Goal: Transaction & Acquisition: Book appointment/travel/reservation

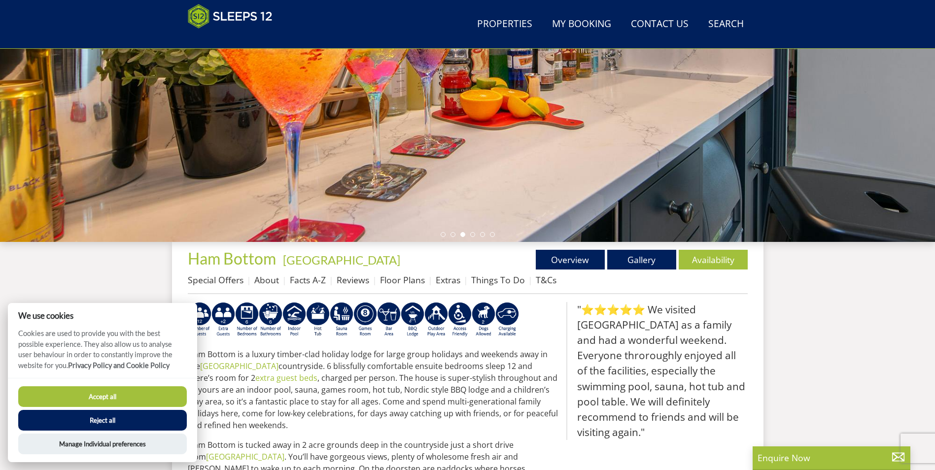
scroll to position [156, 0]
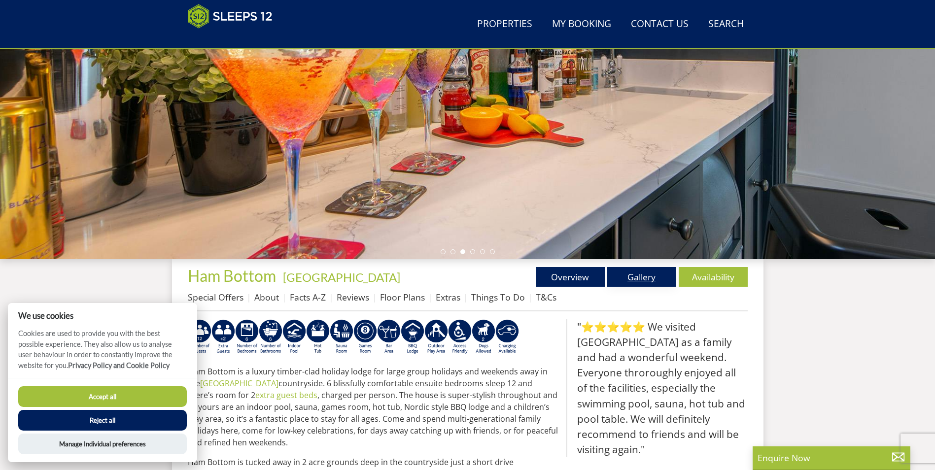
click at [632, 273] on link "Gallery" at bounding box center [641, 277] width 69 height 20
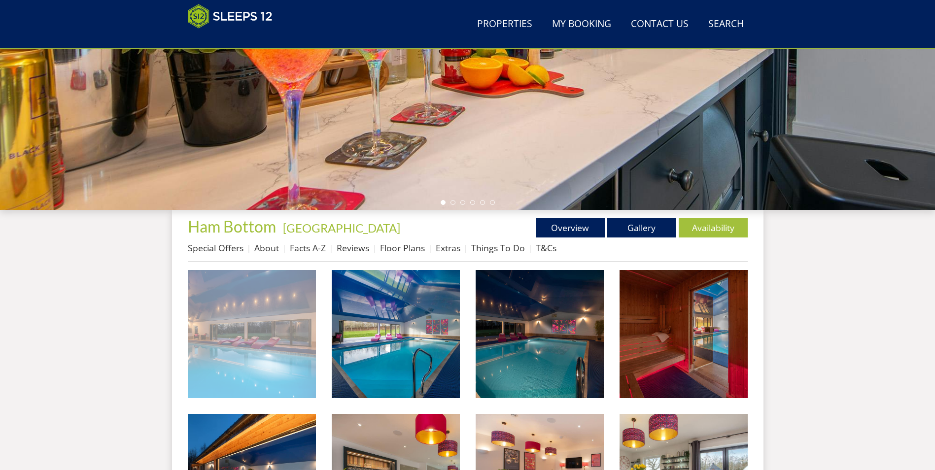
scroll to position [206, 0]
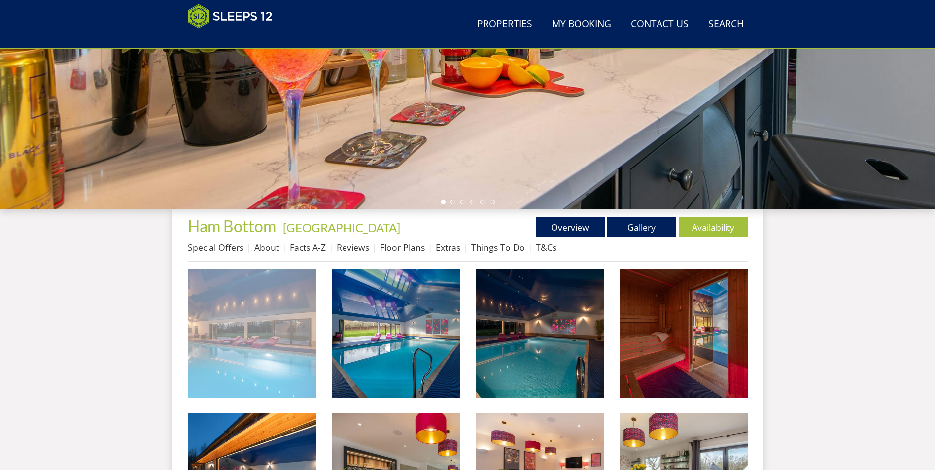
click at [245, 359] on img at bounding box center [252, 334] width 128 height 128
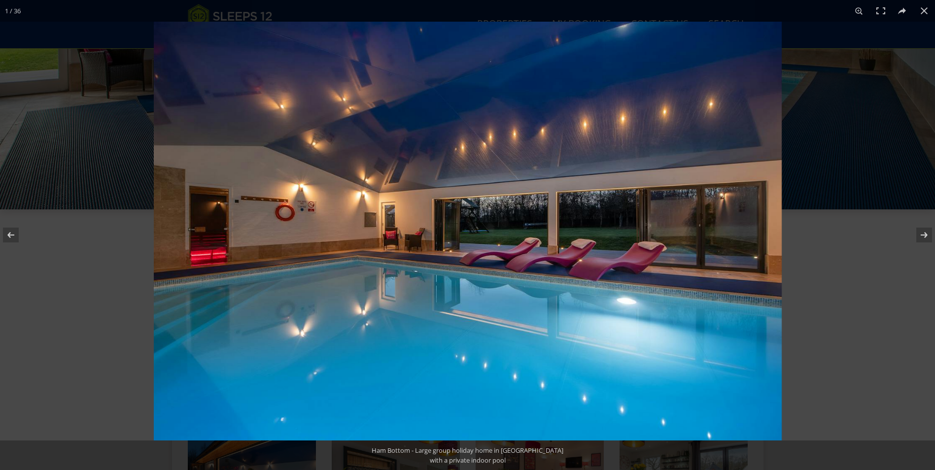
drag, startPoint x: 753, startPoint y: 357, endPoint x: 635, endPoint y: 465, distance: 159.9
drag, startPoint x: 635, startPoint y: 465, endPoint x: 902, endPoint y: 206, distance: 372.4
click at [902, 206] on div at bounding box center [621, 257] width 935 height 470
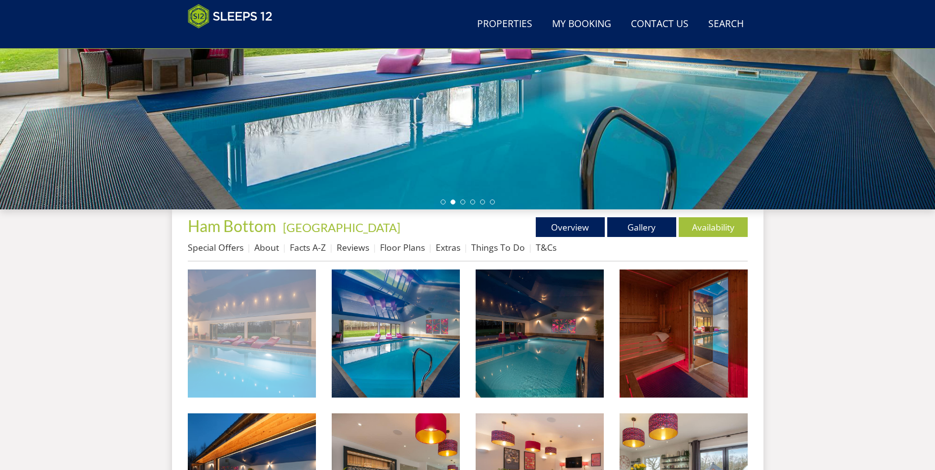
click at [274, 318] on img at bounding box center [252, 334] width 128 height 128
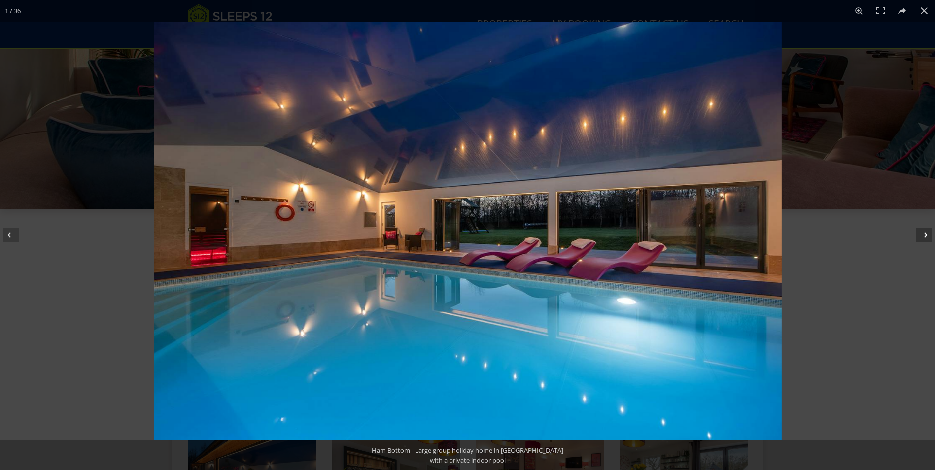
click at [929, 237] on button at bounding box center [918, 235] width 35 height 49
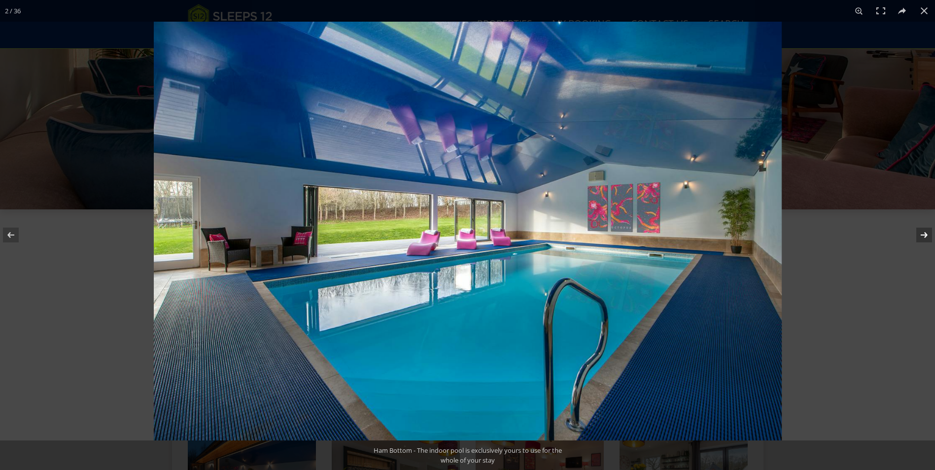
click at [929, 237] on button at bounding box center [918, 235] width 35 height 49
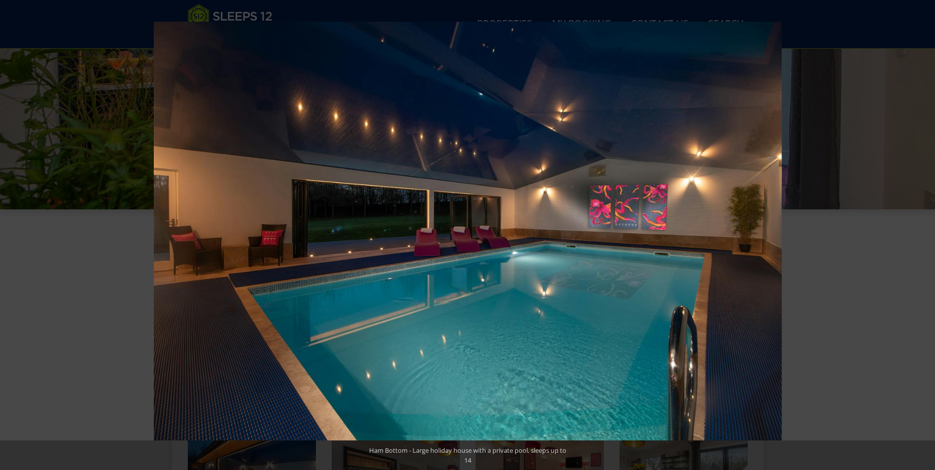
click at [929, 237] on button at bounding box center [918, 235] width 35 height 49
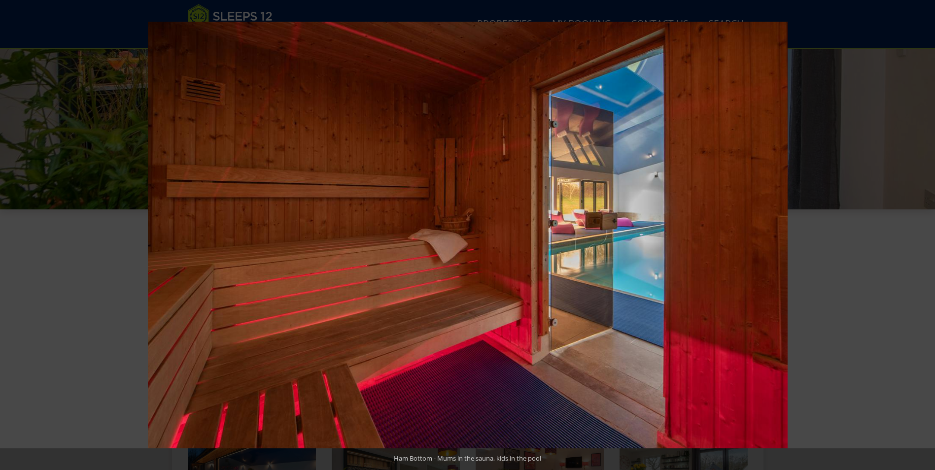
click at [929, 237] on button at bounding box center [918, 235] width 35 height 49
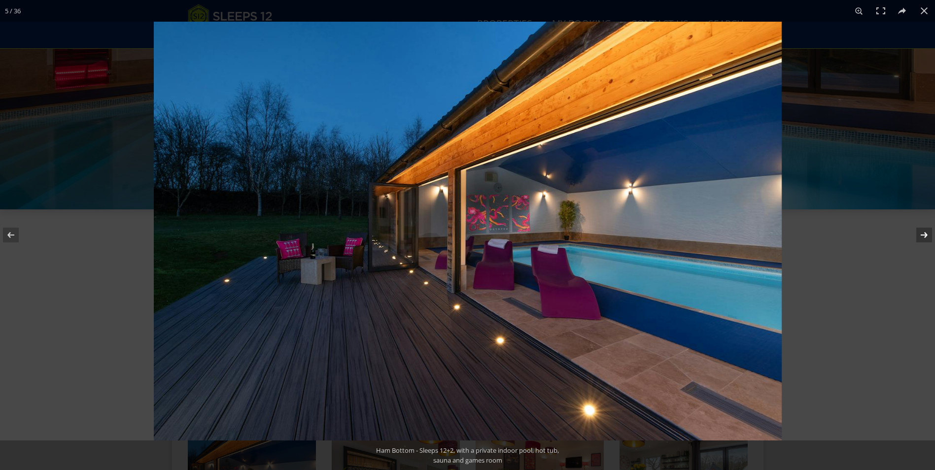
click at [933, 233] on button at bounding box center [918, 235] width 35 height 49
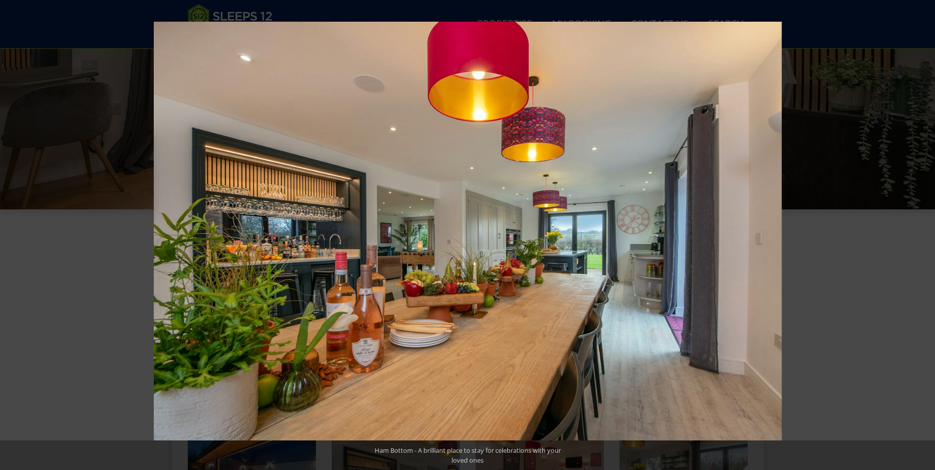
click at [929, 235] on button at bounding box center [918, 235] width 35 height 49
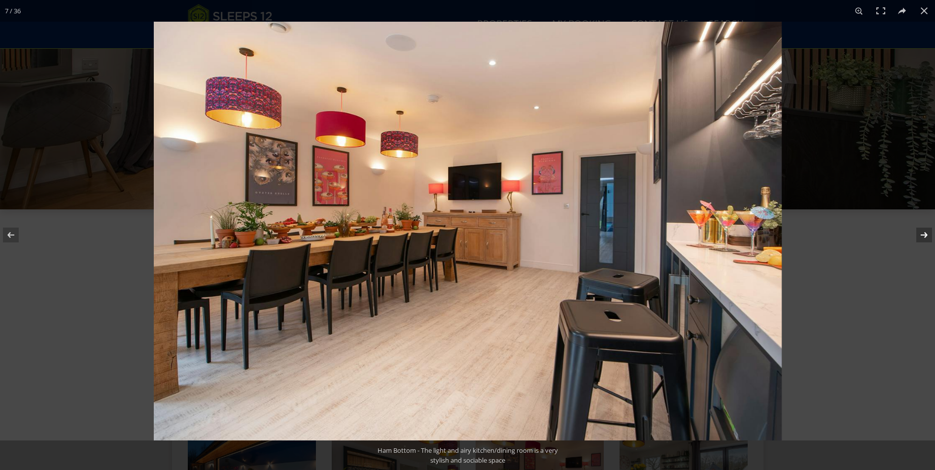
drag, startPoint x: 928, startPoint y: 235, endPoint x: 913, endPoint y: 222, distance: 19.9
click at [928, 234] on button at bounding box center [918, 235] width 35 height 49
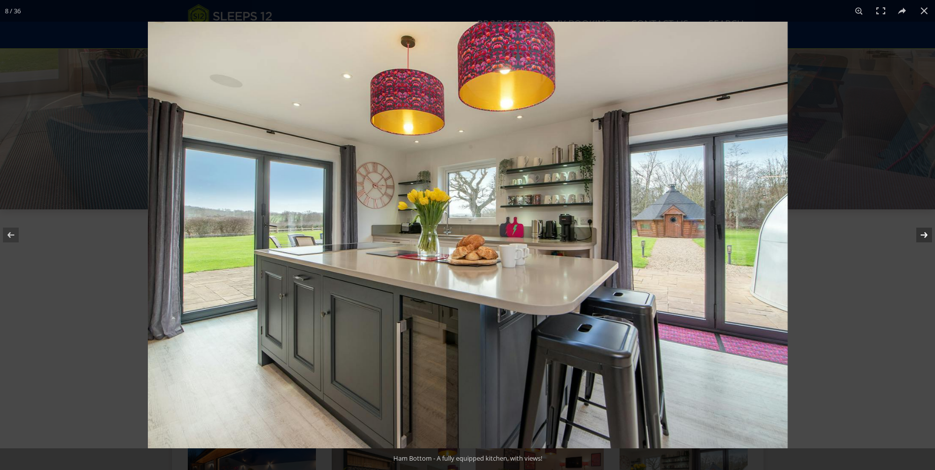
click at [924, 234] on button at bounding box center [918, 235] width 35 height 49
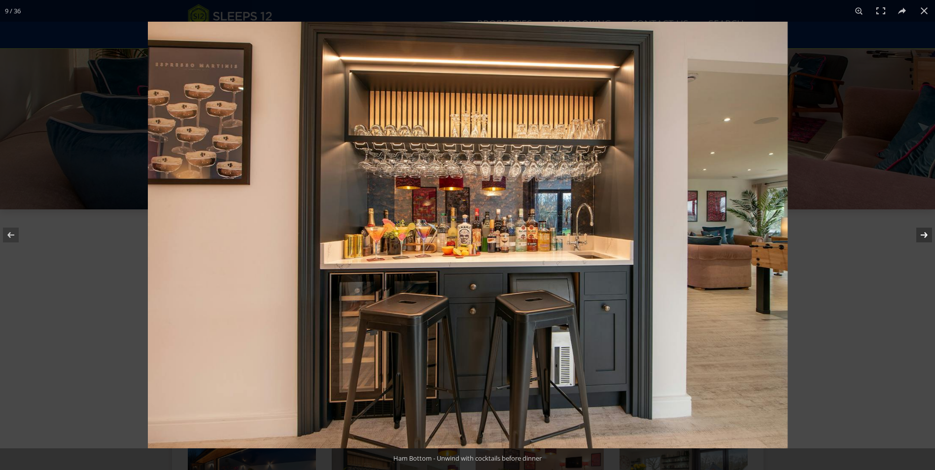
click at [925, 231] on button at bounding box center [918, 235] width 35 height 49
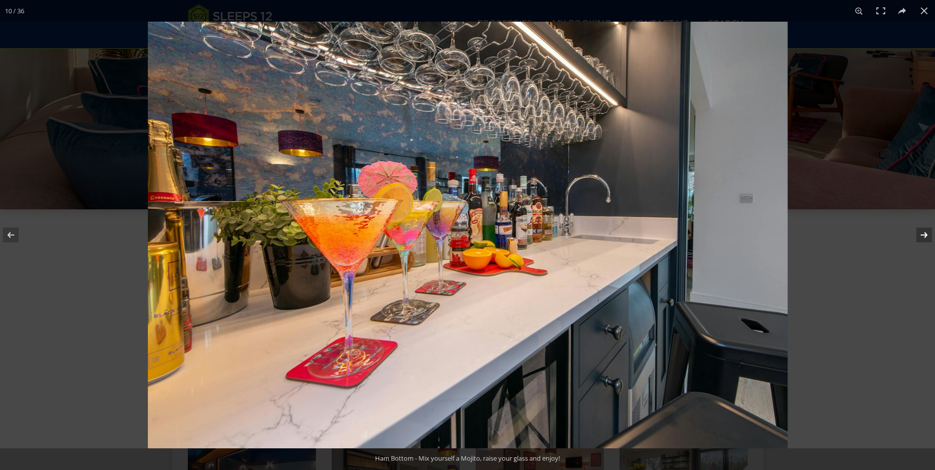
click at [925, 231] on button at bounding box center [918, 235] width 35 height 49
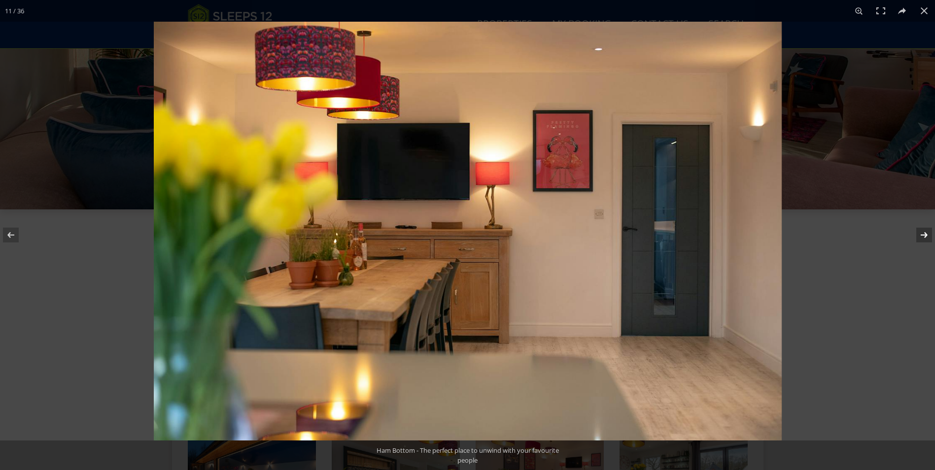
click at [923, 233] on button at bounding box center [918, 235] width 35 height 49
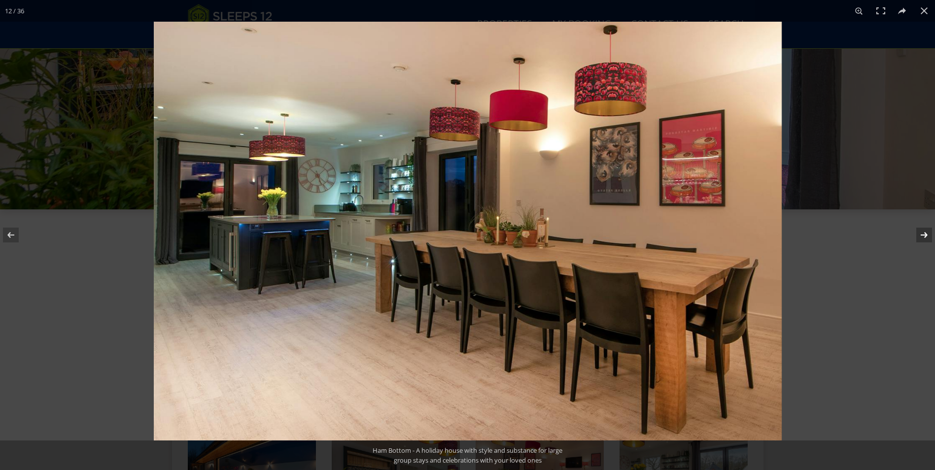
click at [923, 233] on button at bounding box center [918, 235] width 35 height 49
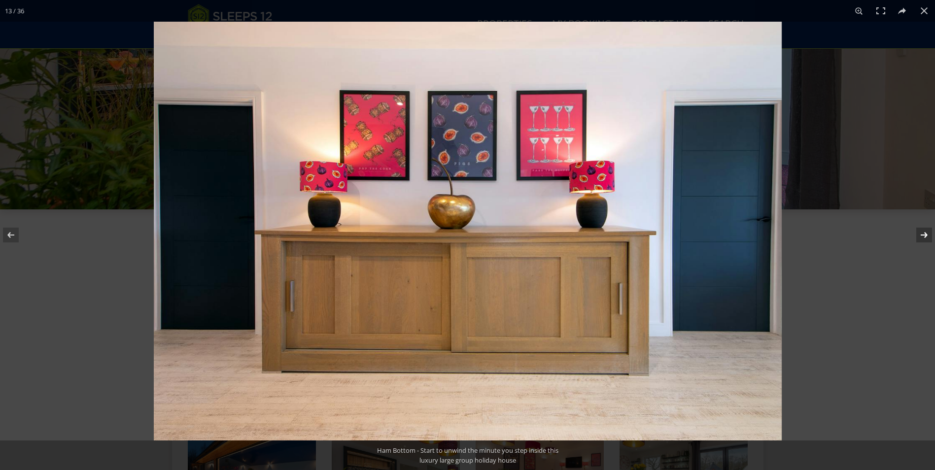
click at [923, 233] on button at bounding box center [918, 235] width 35 height 49
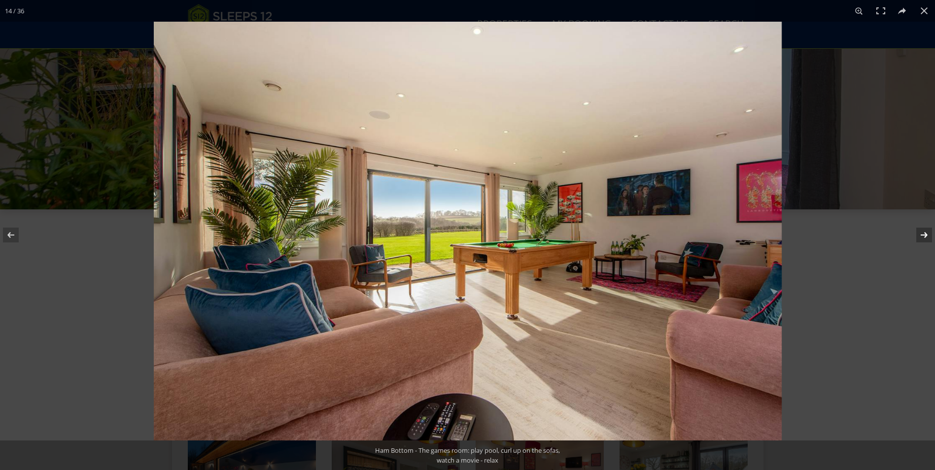
click at [921, 237] on button at bounding box center [918, 235] width 35 height 49
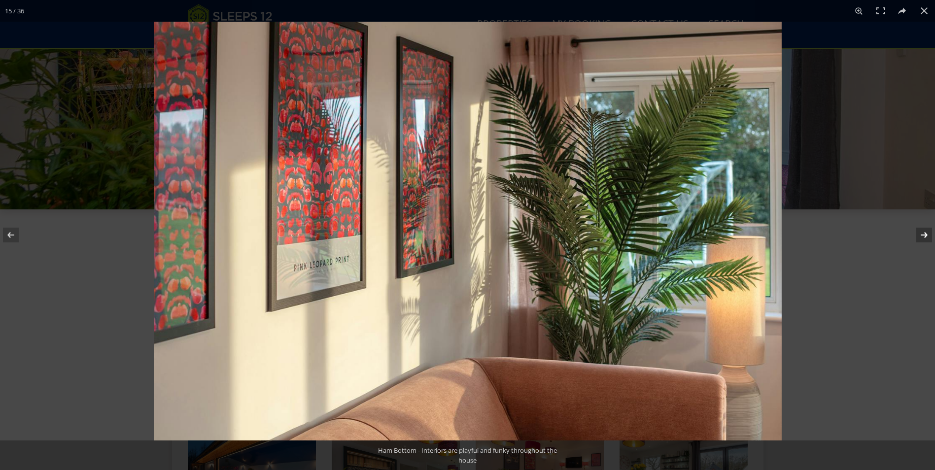
click at [921, 237] on button at bounding box center [918, 235] width 35 height 49
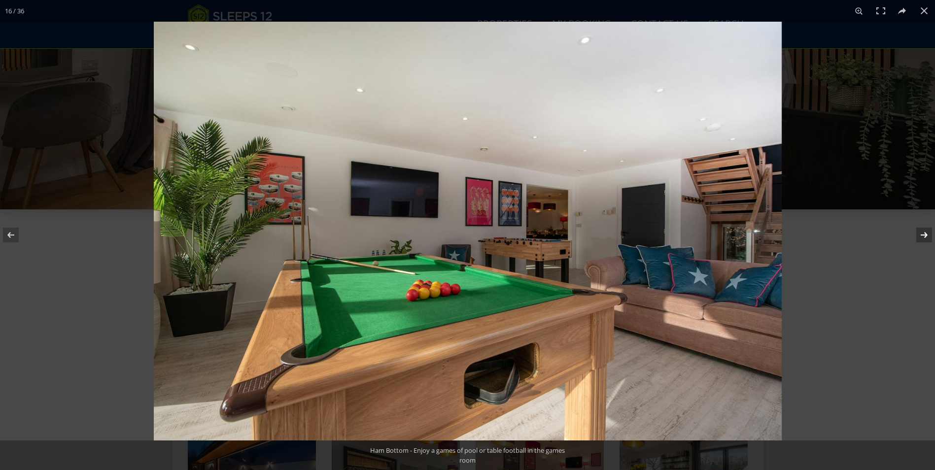
click at [928, 234] on button at bounding box center [918, 235] width 35 height 49
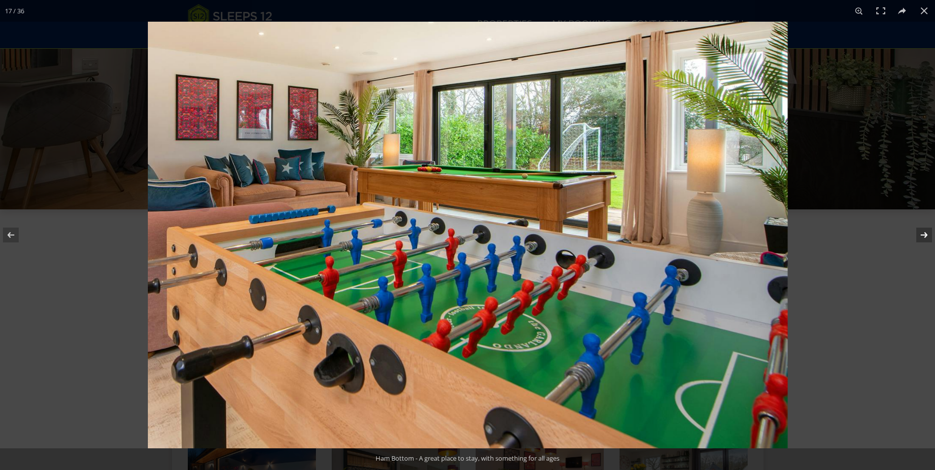
click at [930, 236] on button at bounding box center [918, 235] width 35 height 49
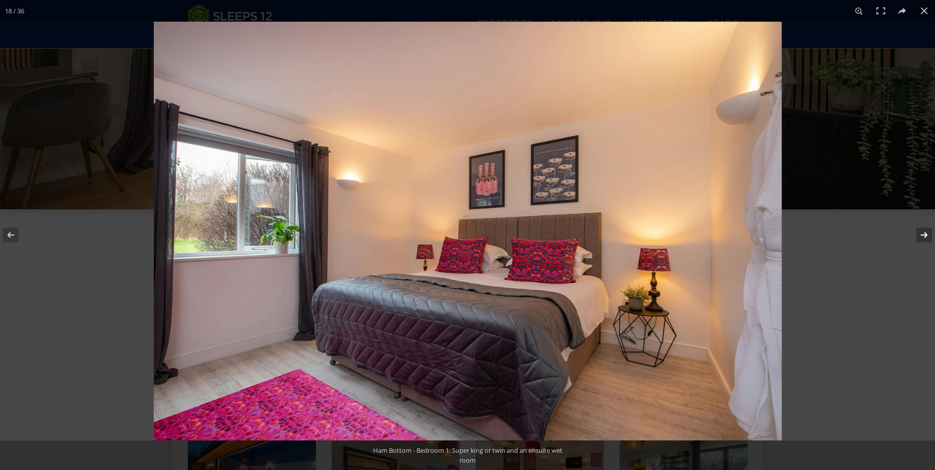
click at [922, 232] on button at bounding box center [918, 235] width 35 height 49
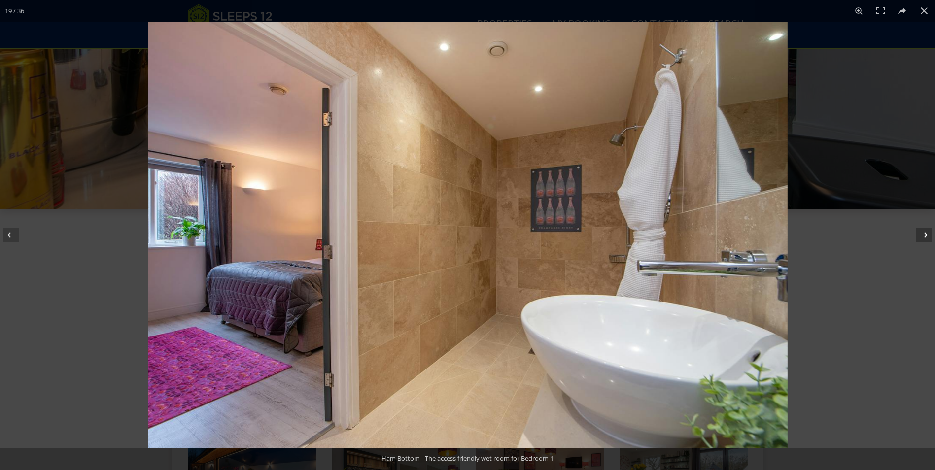
click at [922, 232] on button at bounding box center [918, 235] width 35 height 49
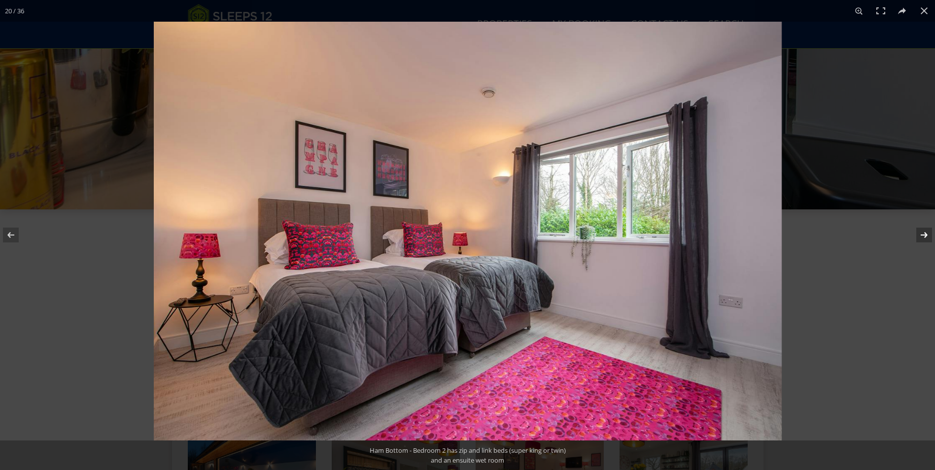
click at [922, 232] on button at bounding box center [918, 235] width 35 height 49
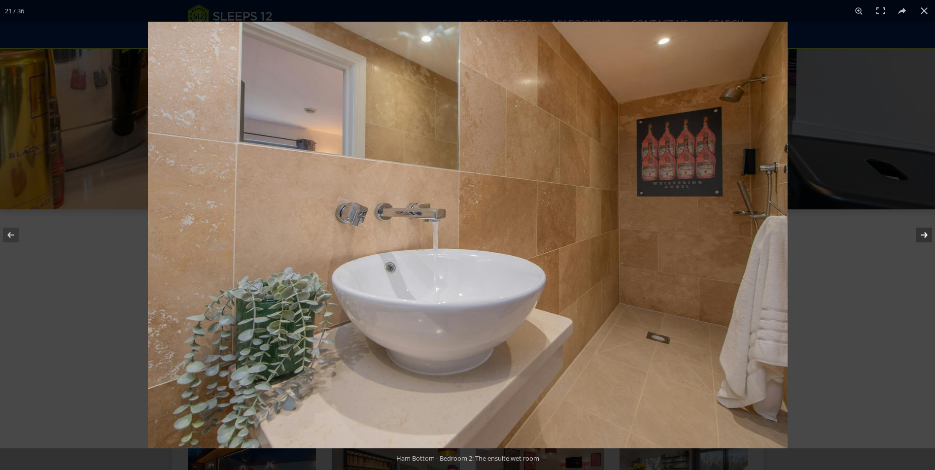
click at [923, 236] on button at bounding box center [918, 235] width 35 height 49
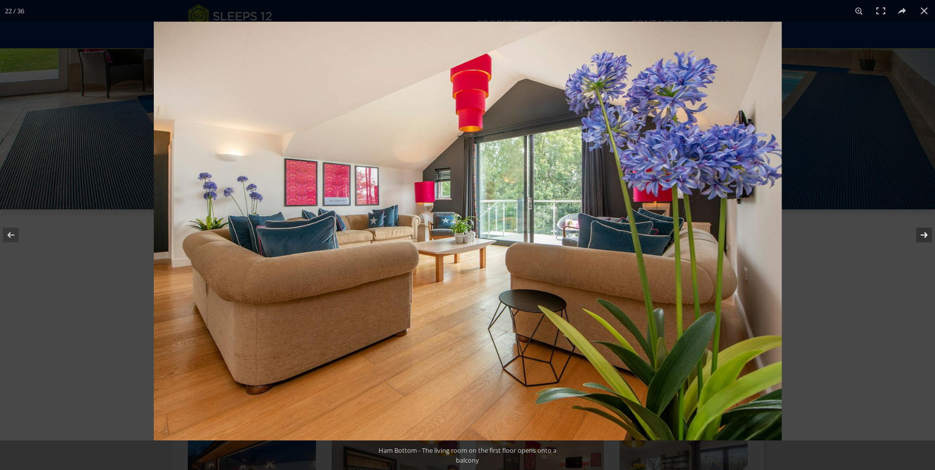
click at [923, 234] on button at bounding box center [918, 235] width 35 height 49
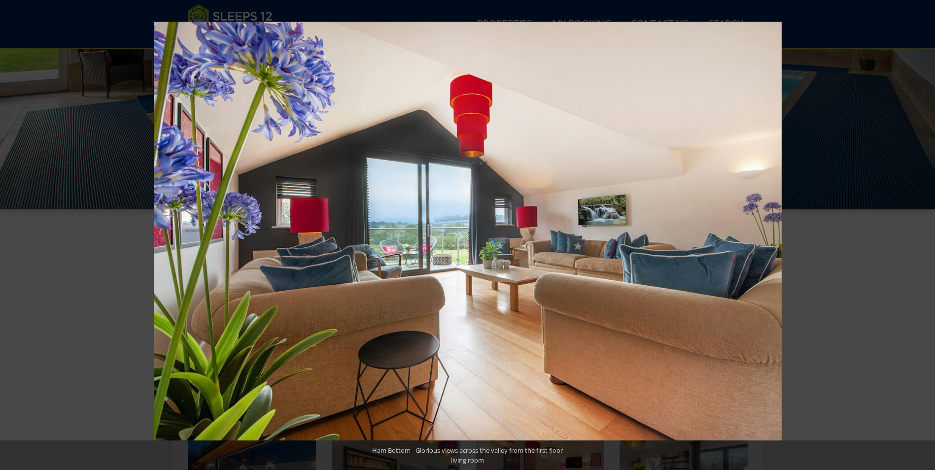
click at [923, 234] on button at bounding box center [918, 235] width 35 height 49
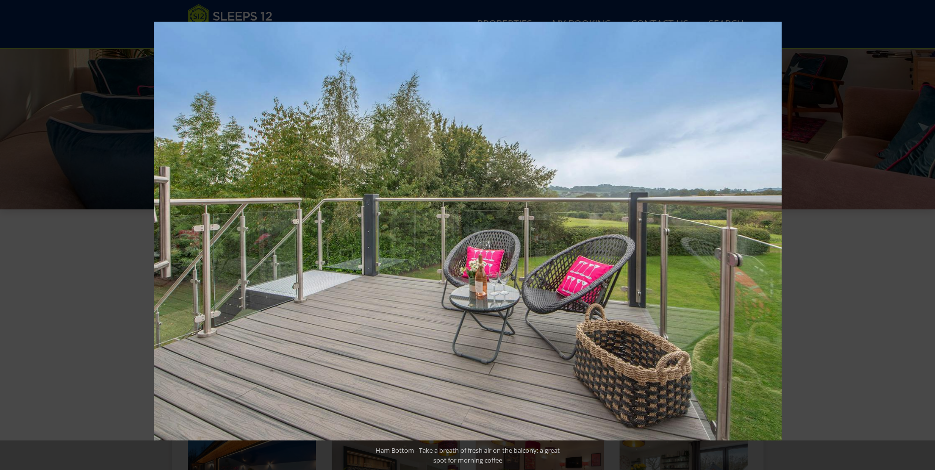
click at [923, 234] on button at bounding box center [918, 235] width 35 height 49
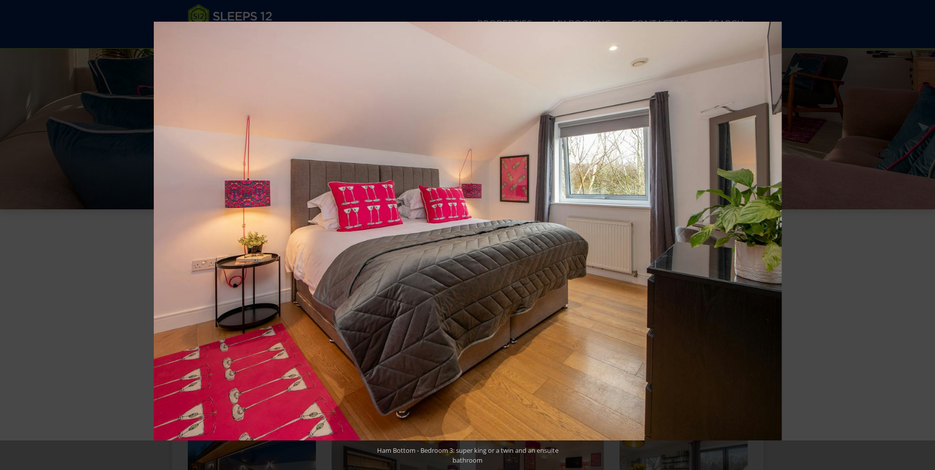
click at [923, 234] on button at bounding box center [918, 235] width 35 height 49
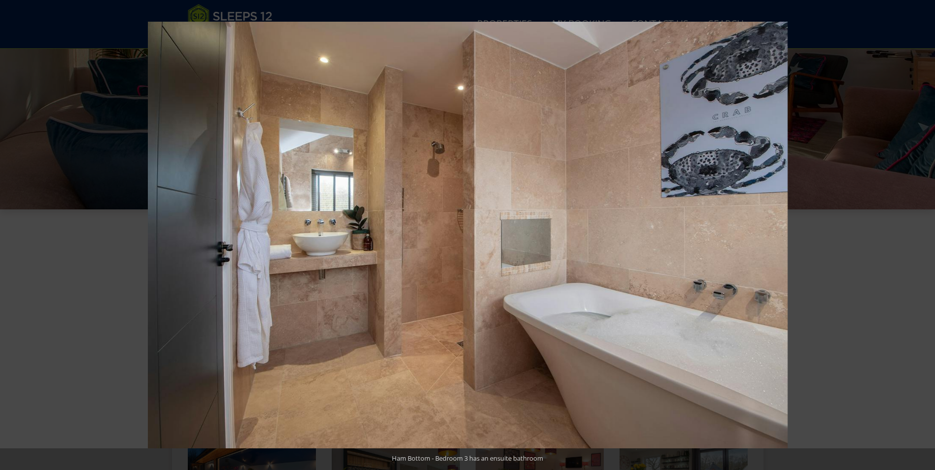
click at [923, 234] on button at bounding box center [918, 235] width 35 height 49
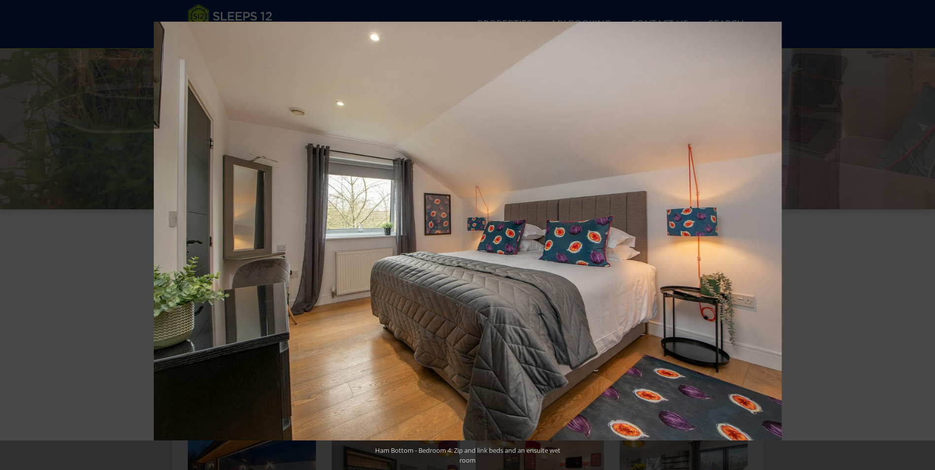
click at [923, 234] on button at bounding box center [918, 235] width 35 height 49
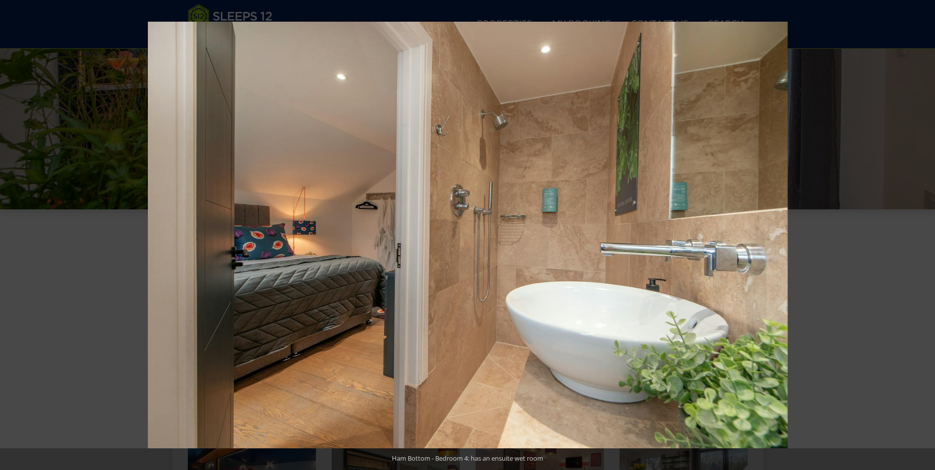
click at [923, 234] on button at bounding box center [918, 235] width 35 height 49
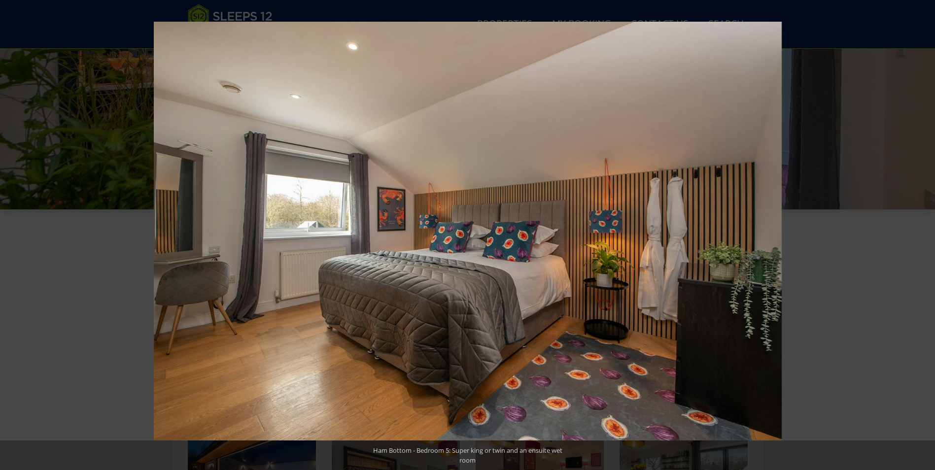
click at [923, 234] on button at bounding box center [918, 235] width 35 height 49
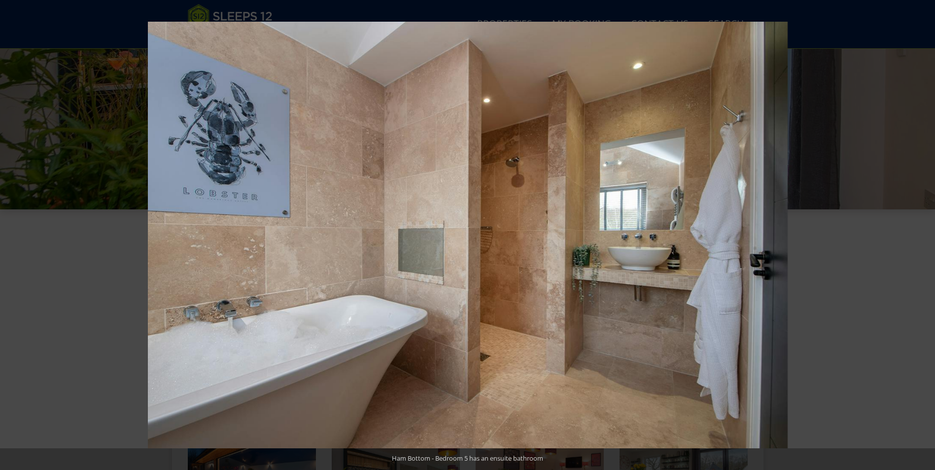
click at [923, 234] on button at bounding box center [918, 235] width 35 height 49
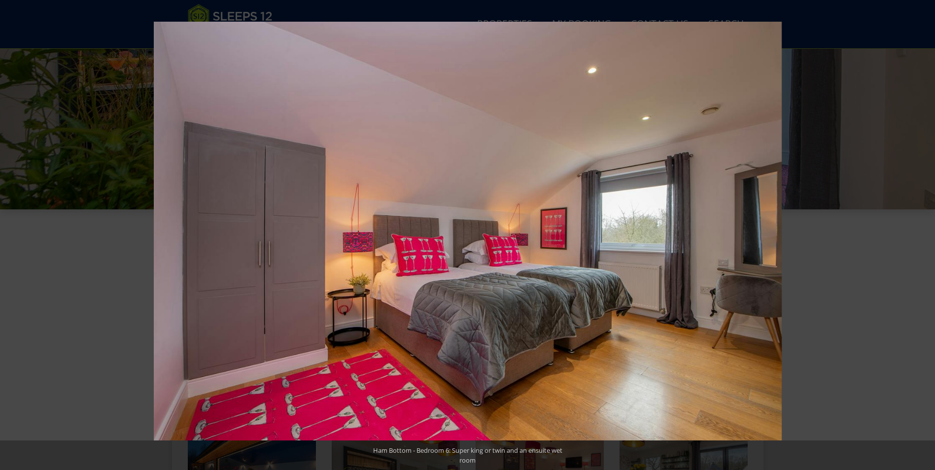
click at [923, 234] on button at bounding box center [918, 235] width 35 height 49
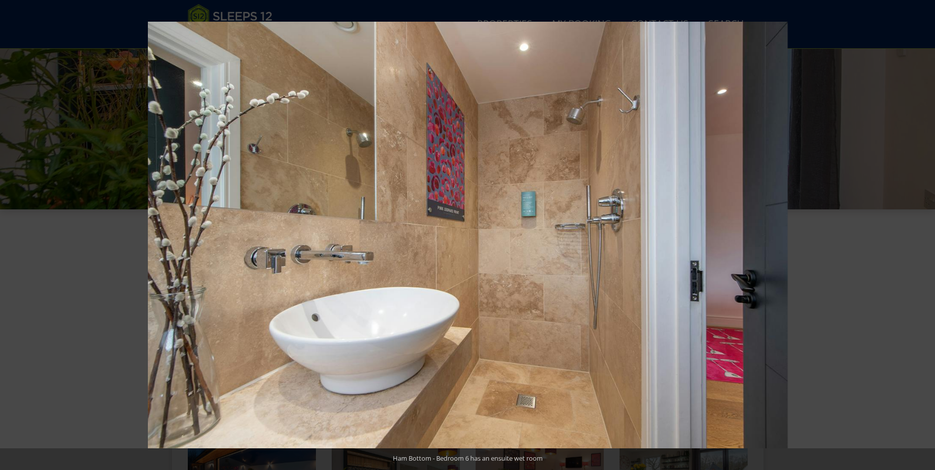
click at [923, 234] on button at bounding box center [918, 235] width 35 height 49
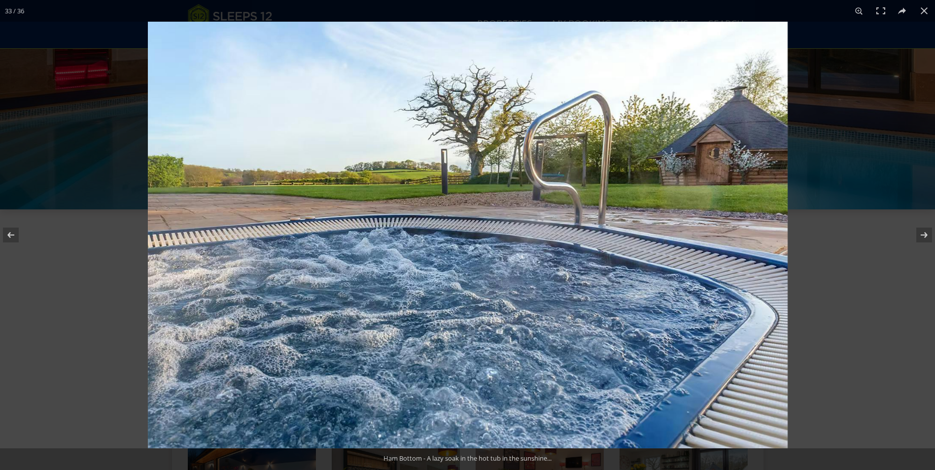
click at [720, 165] on img at bounding box center [468, 235] width 640 height 427
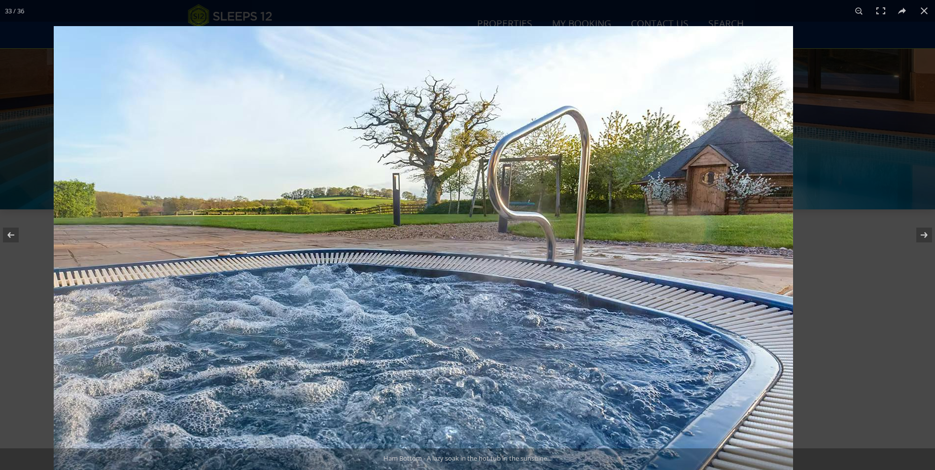
drag, startPoint x: 743, startPoint y: 204, endPoint x: 615, endPoint y: 238, distance: 132.6
click at [604, 246] on img at bounding box center [424, 273] width 740 height 494
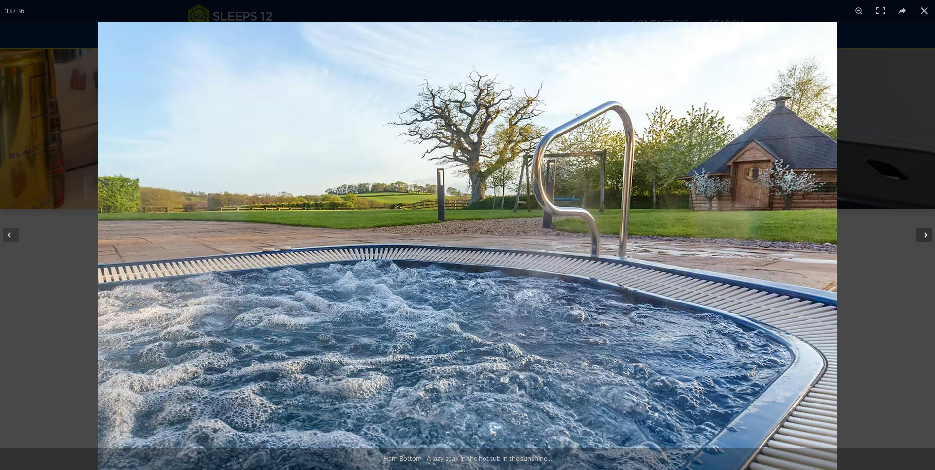
click at [921, 240] on button at bounding box center [918, 235] width 35 height 49
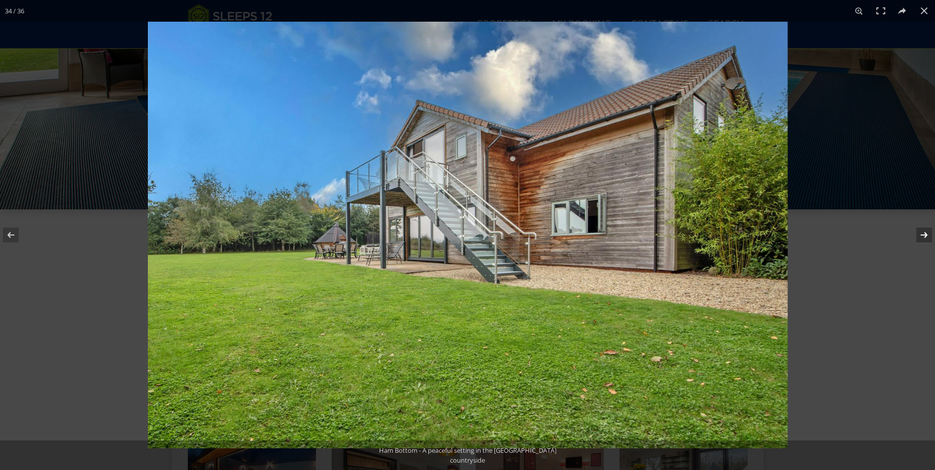
drag, startPoint x: 921, startPoint y: 236, endPoint x: 923, endPoint y: 241, distance: 5.3
click at [923, 239] on button at bounding box center [918, 235] width 35 height 49
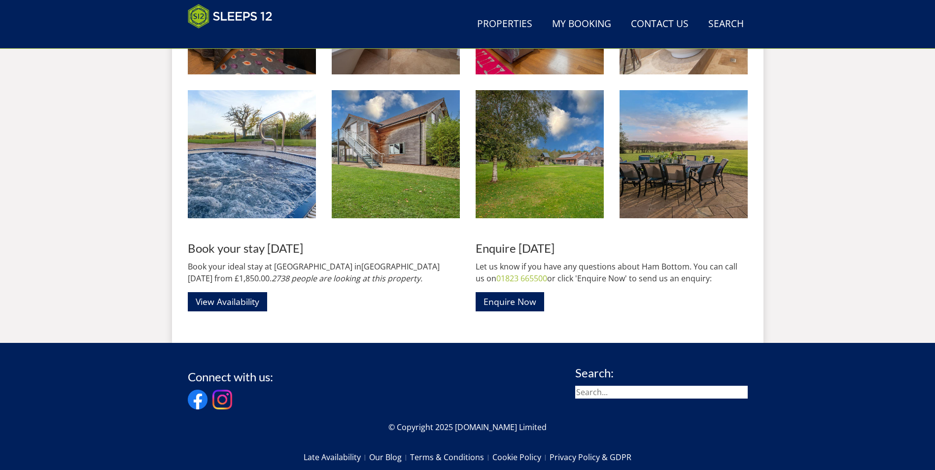
scroll to position [1488, 0]
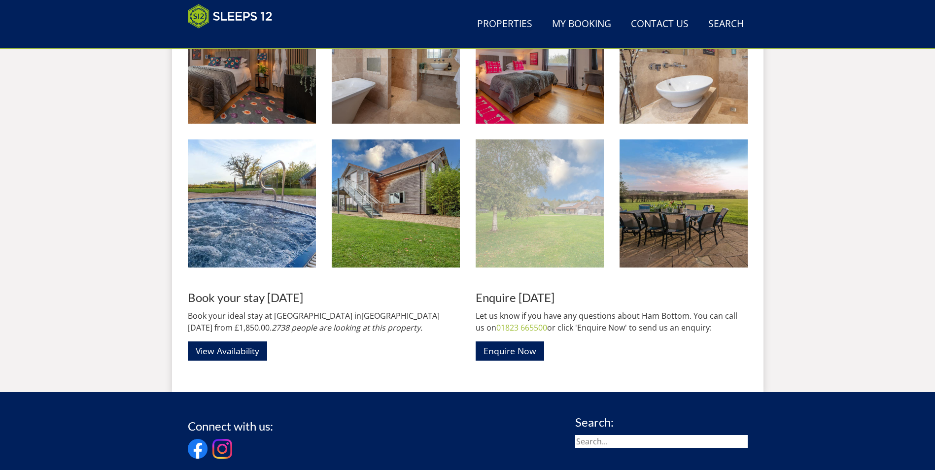
click at [514, 224] on img at bounding box center [540, 204] width 128 height 128
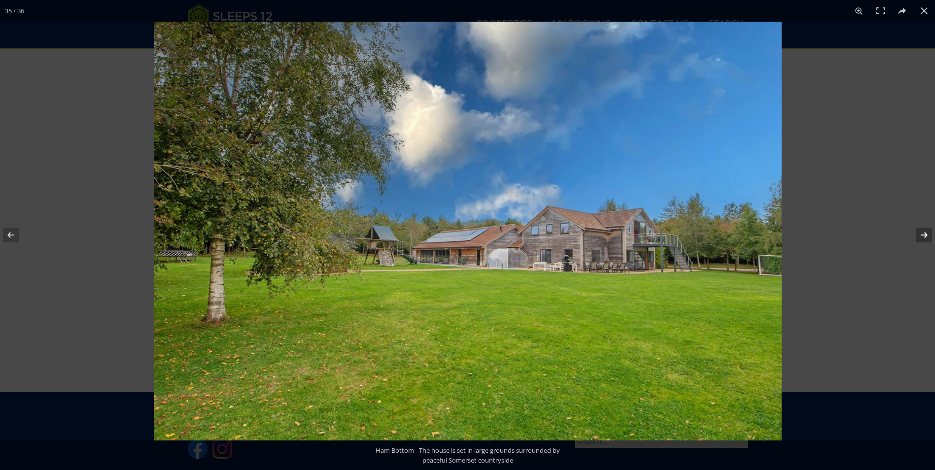
click at [921, 235] on button at bounding box center [918, 235] width 35 height 49
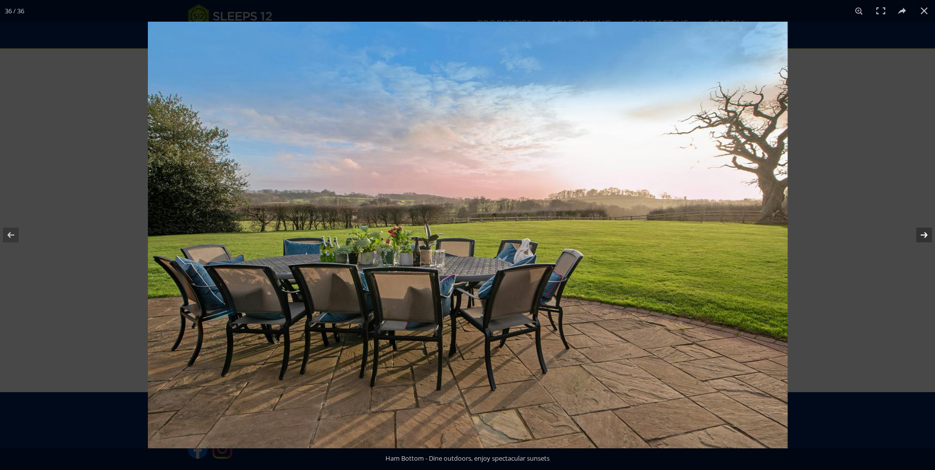
click at [923, 236] on button at bounding box center [918, 235] width 35 height 49
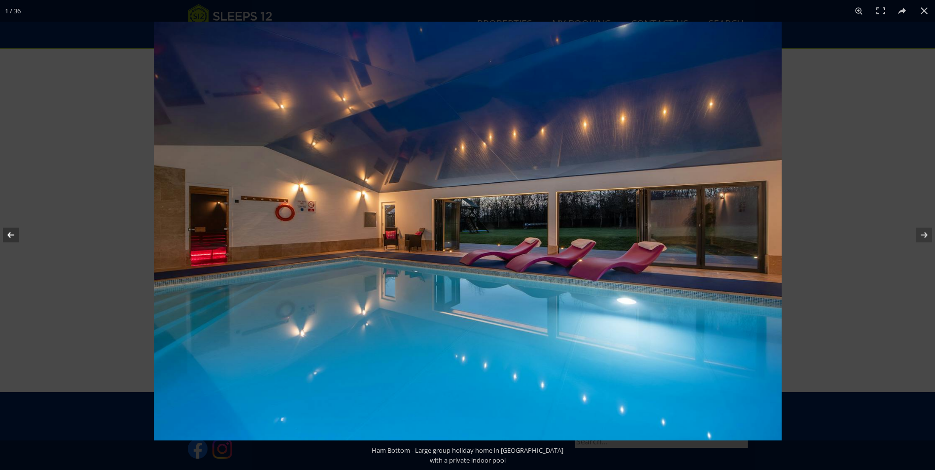
click at [4, 235] on button at bounding box center [17, 235] width 35 height 49
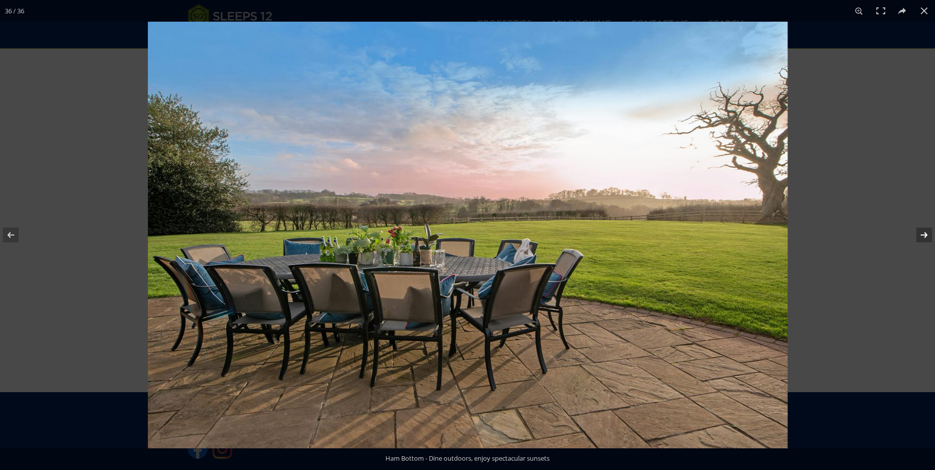
click at [930, 234] on button at bounding box center [918, 235] width 35 height 49
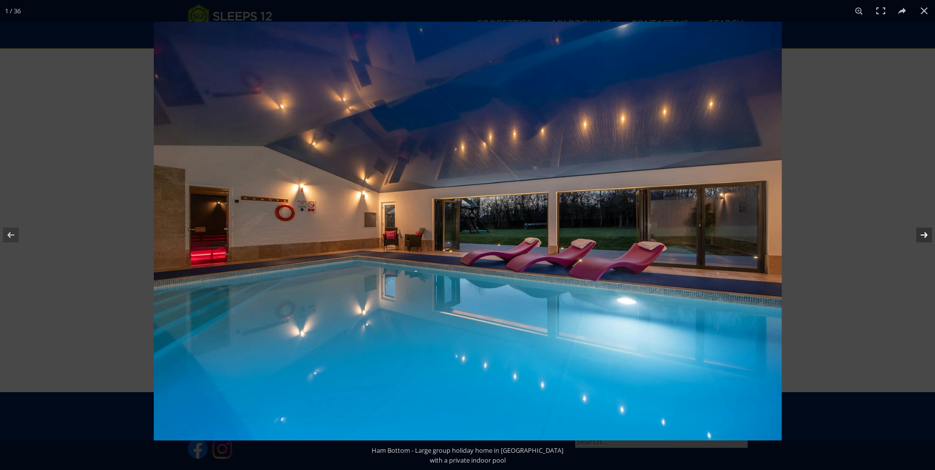
click at [923, 236] on button at bounding box center [918, 235] width 35 height 49
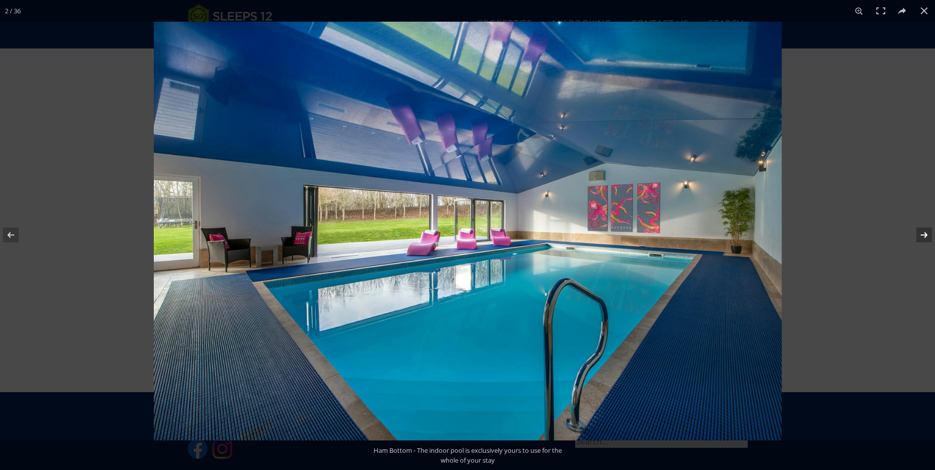
click at [923, 236] on button at bounding box center [918, 235] width 35 height 49
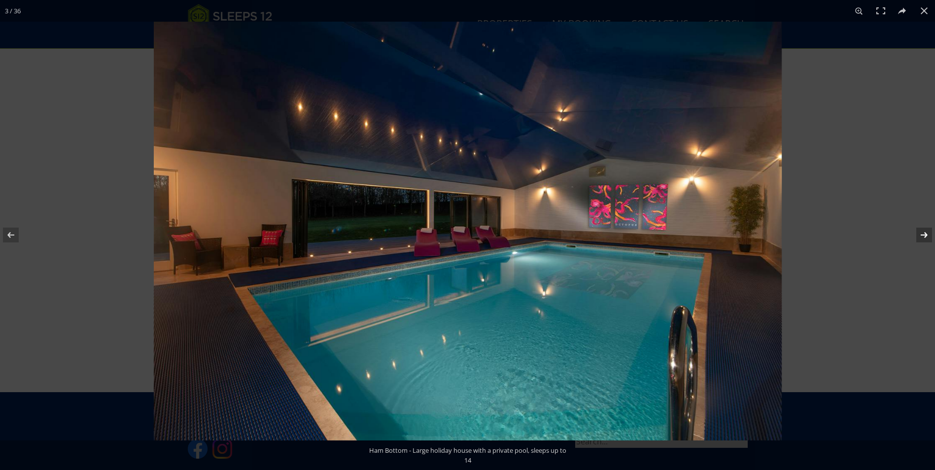
click at [923, 236] on button at bounding box center [918, 235] width 35 height 49
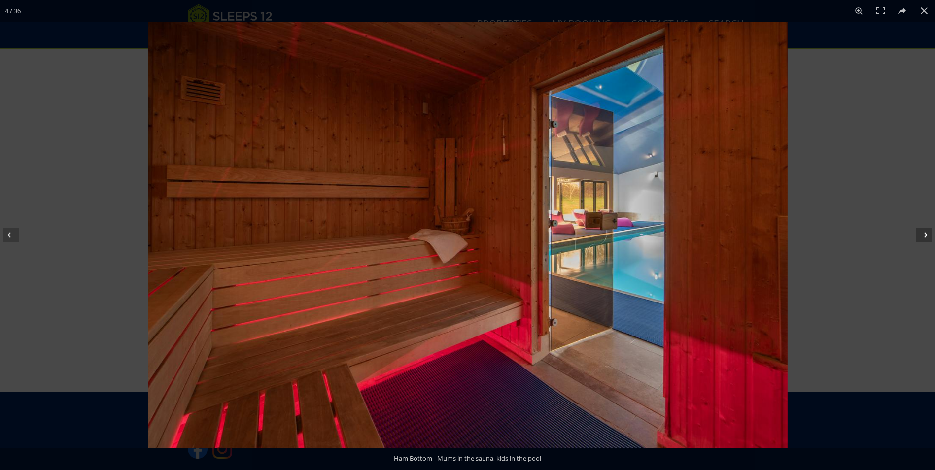
click at [923, 236] on button at bounding box center [918, 235] width 35 height 49
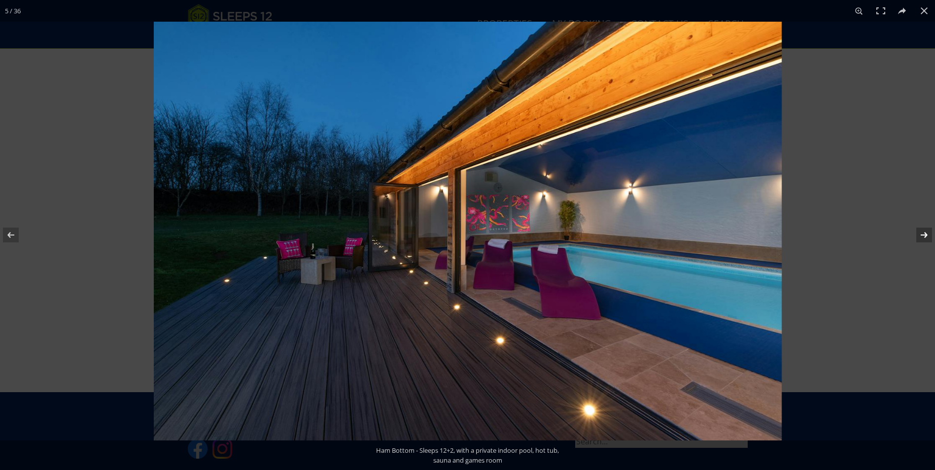
click at [923, 236] on button at bounding box center [918, 235] width 35 height 49
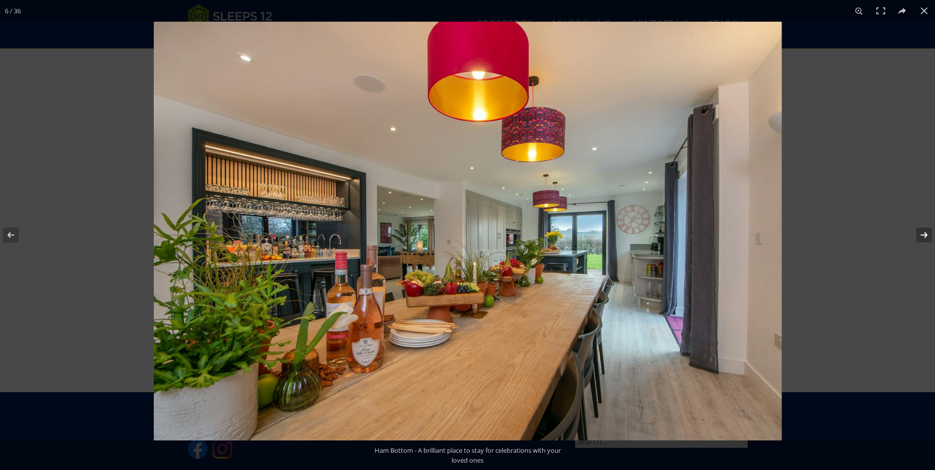
click at [923, 236] on button at bounding box center [918, 235] width 35 height 49
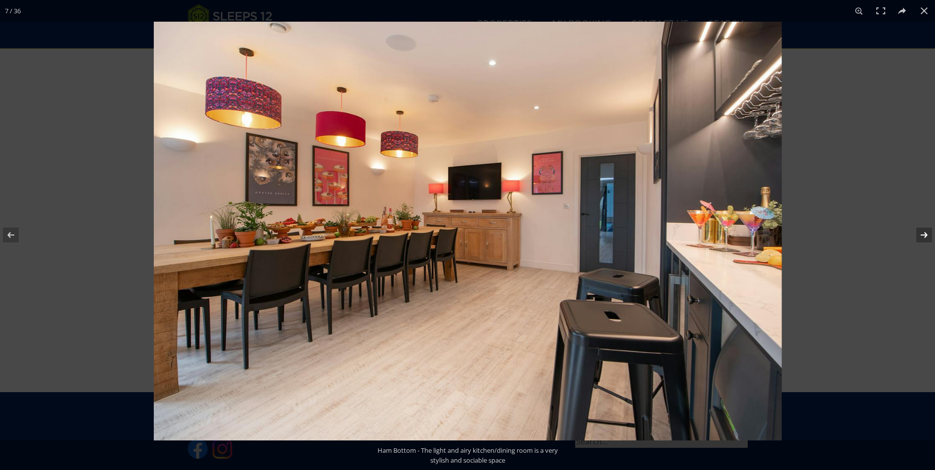
click at [925, 242] on button at bounding box center [918, 235] width 35 height 49
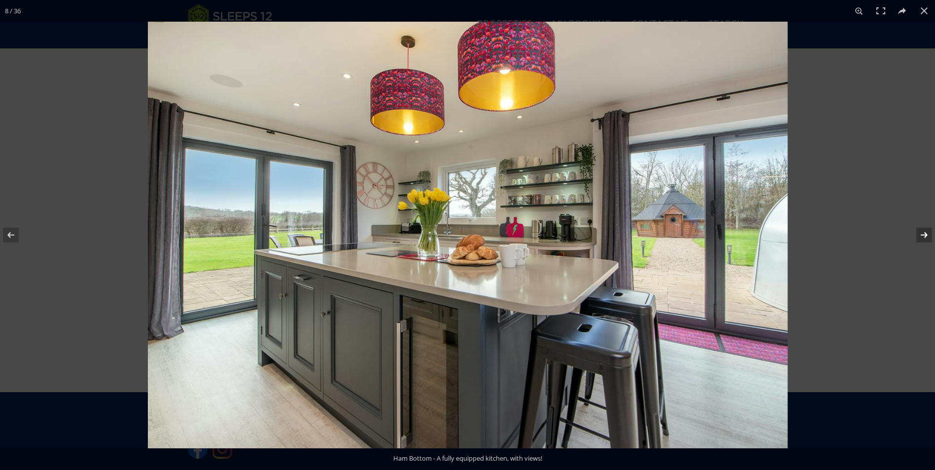
click at [926, 237] on button at bounding box center [918, 235] width 35 height 49
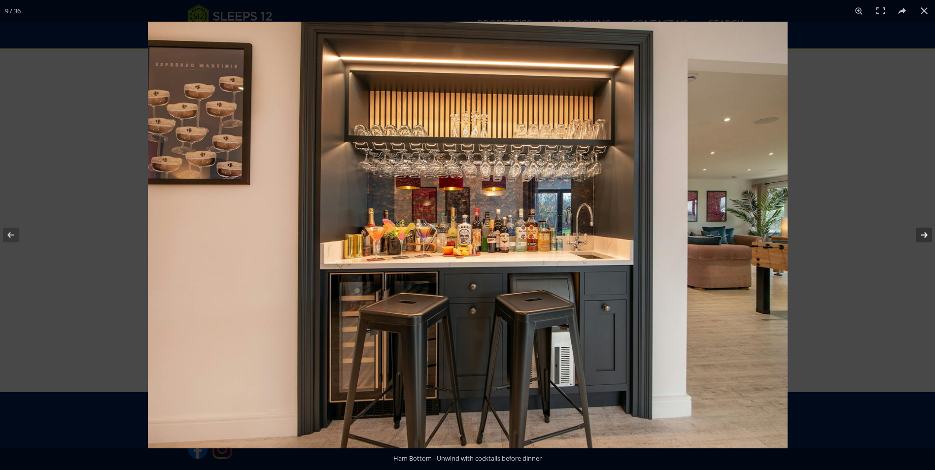
click at [926, 237] on button at bounding box center [918, 235] width 35 height 49
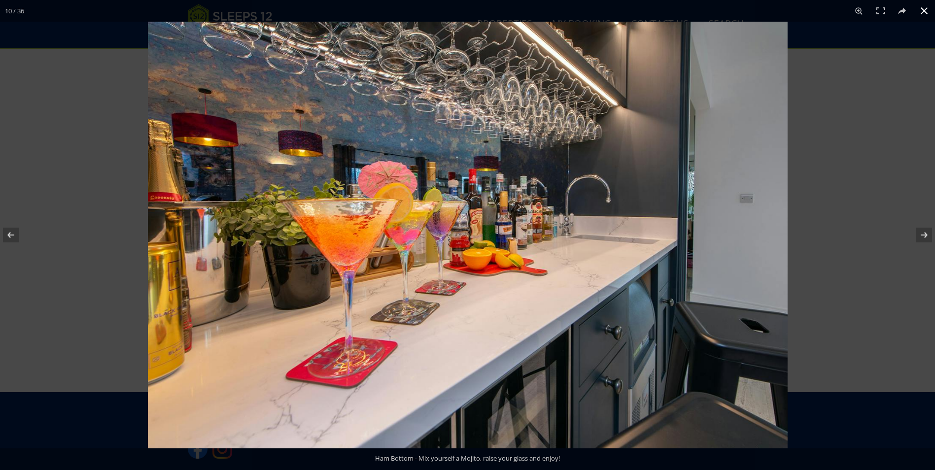
click at [921, 11] on button at bounding box center [925, 11] width 22 height 22
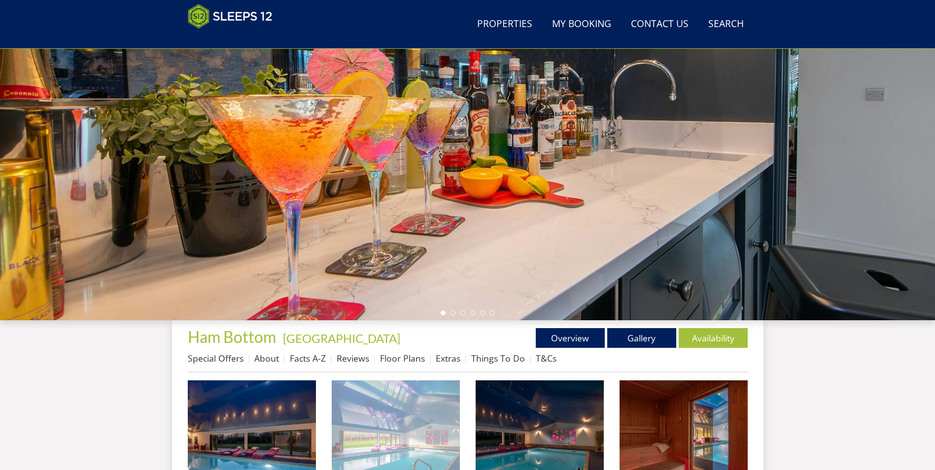
scroll to position [206, 0]
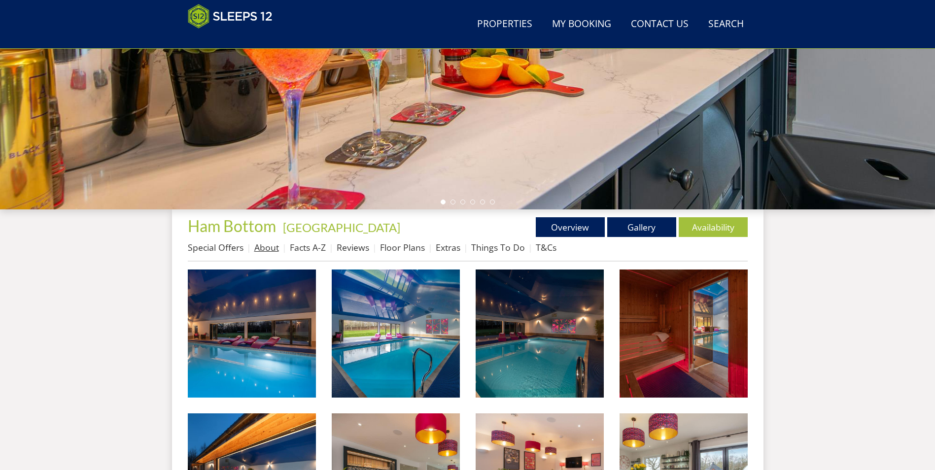
click at [261, 250] on link "About" at bounding box center [266, 248] width 25 height 12
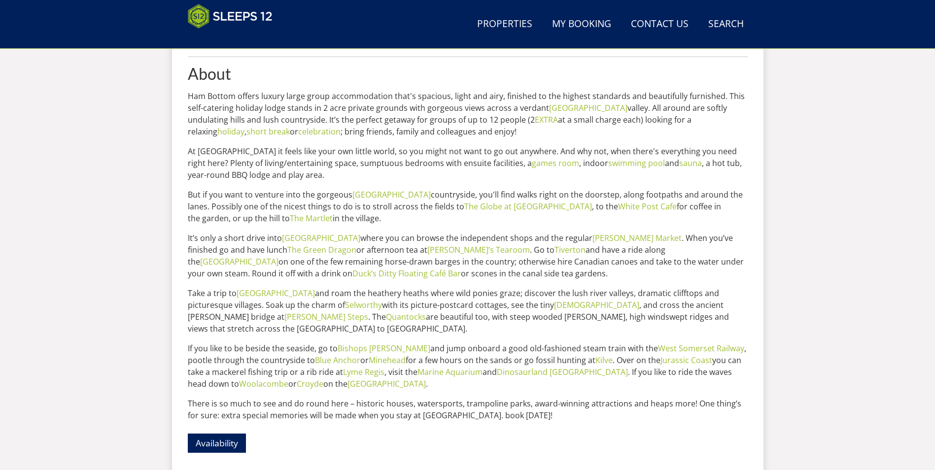
scroll to position [309, 0]
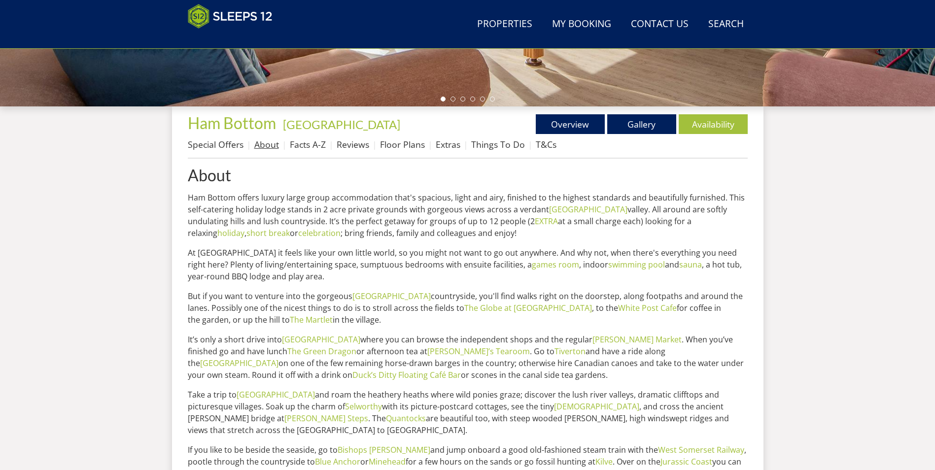
click at [276, 149] on link "About" at bounding box center [266, 145] width 25 height 12
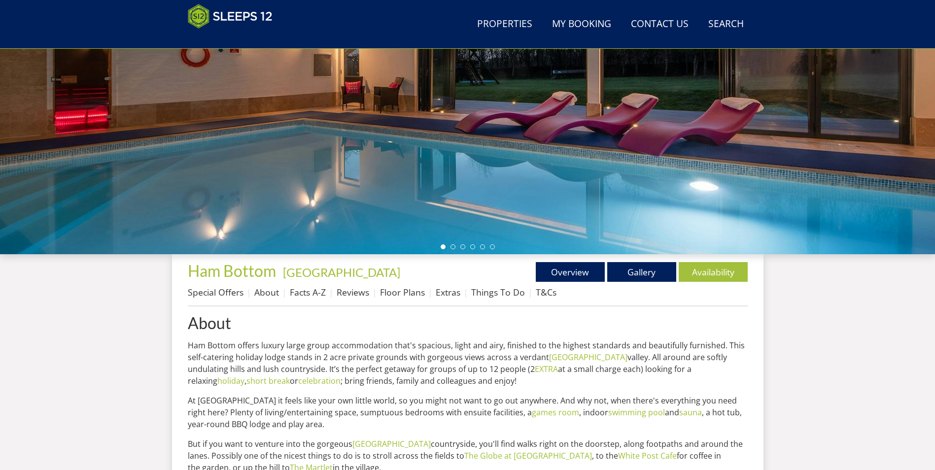
scroll to position [114, 0]
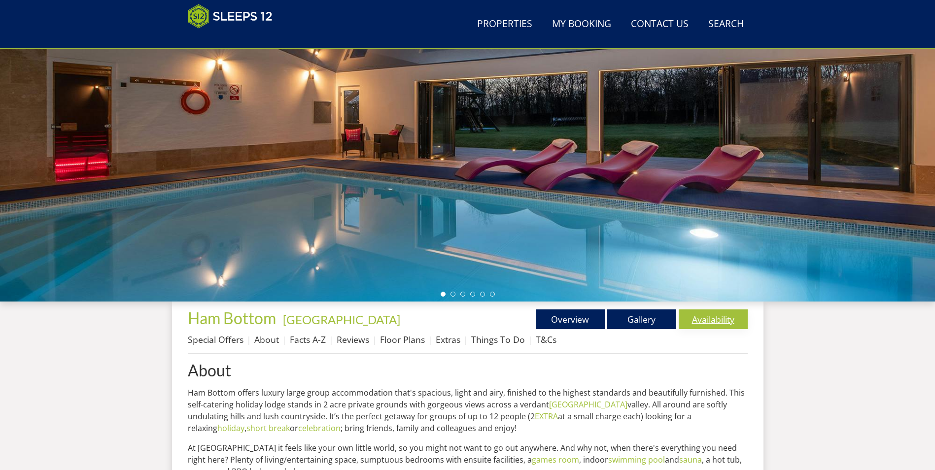
click at [699, 320] on link "Availability" at bounding box center [713, 320] width 69 height 20
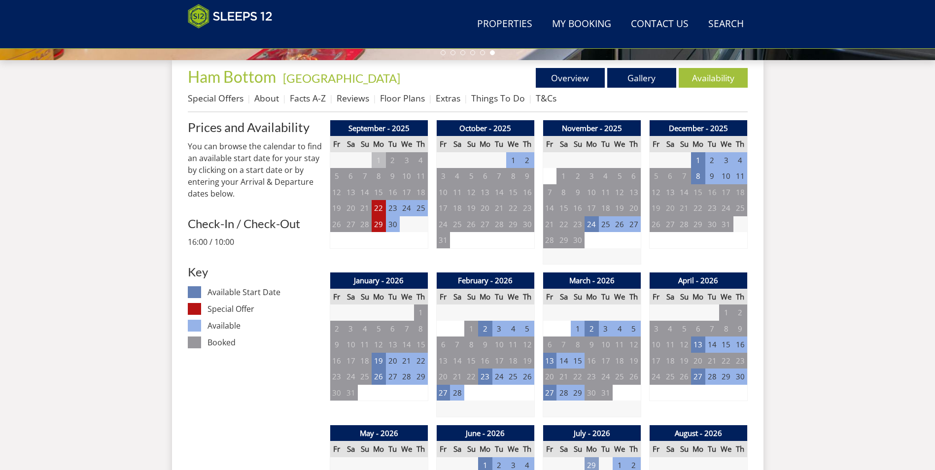
scroll to position [454, 0]
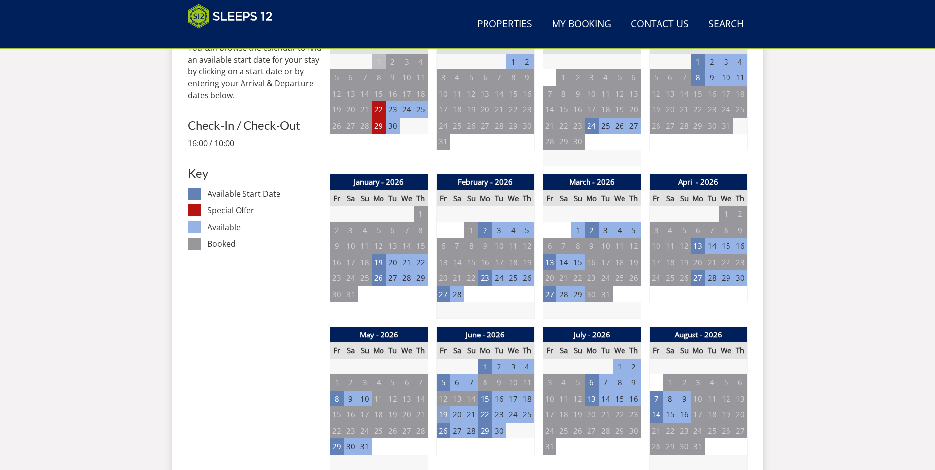
click at [448, 416] on td "19" at bounding box center [443, 415] width 14 height 16
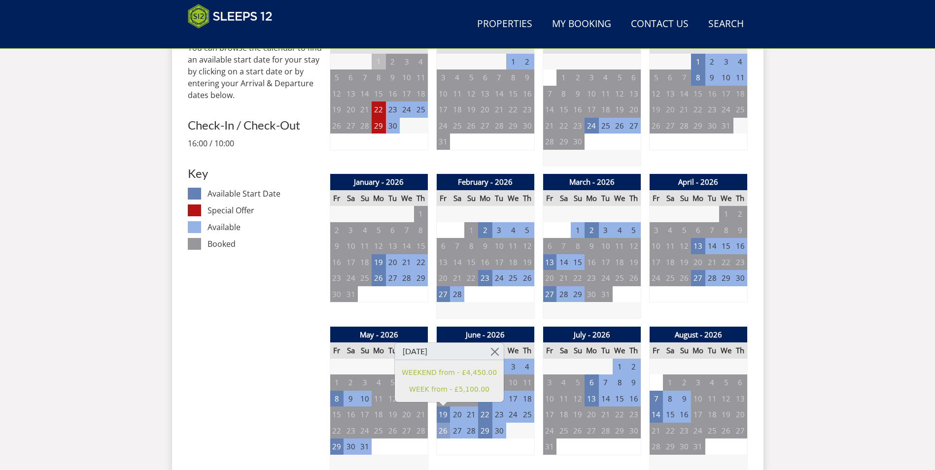
click at [445, 432] on td "26" at bounding box center [443, 431] width 14 height 16
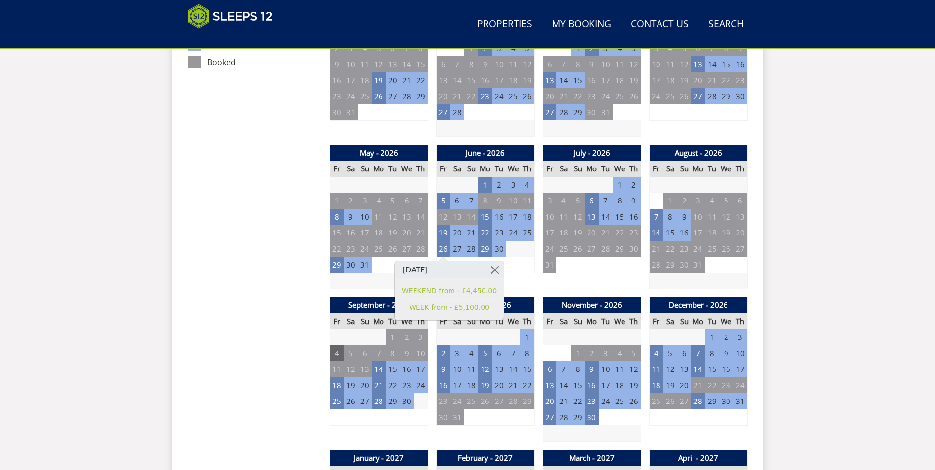
scroll to position [651, 0]
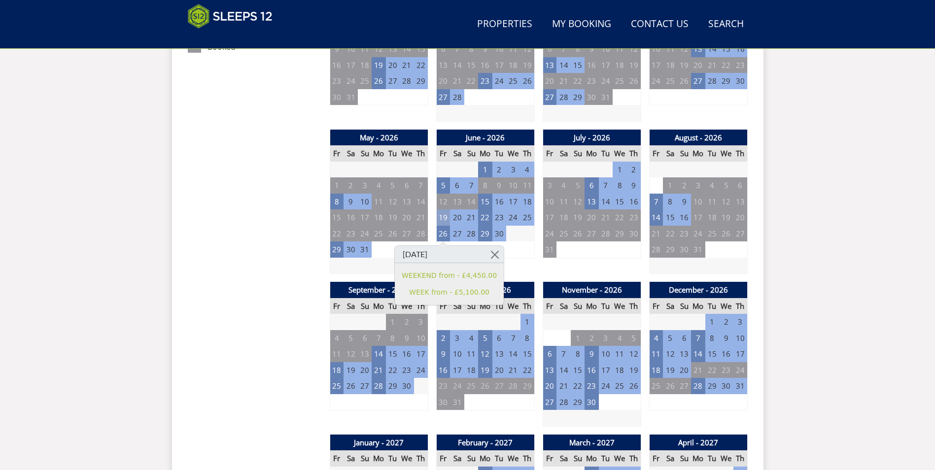
click at [441, 216] on td "19" at bounding box center [443, 218] width 14 height 16
click at [516, 229] on td "1" at bounding box center [513, 234] width 14 height 16
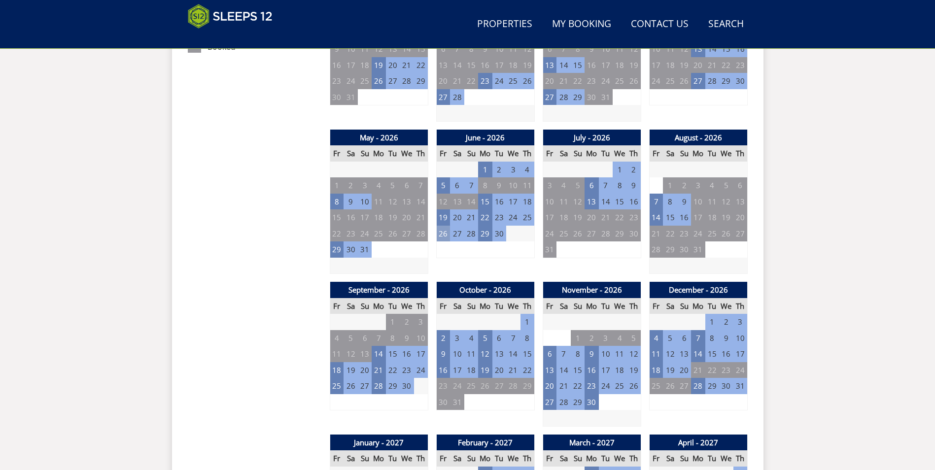
click at [443, 229] on td "26" at bounding box center [443, 234] width 14 height 16
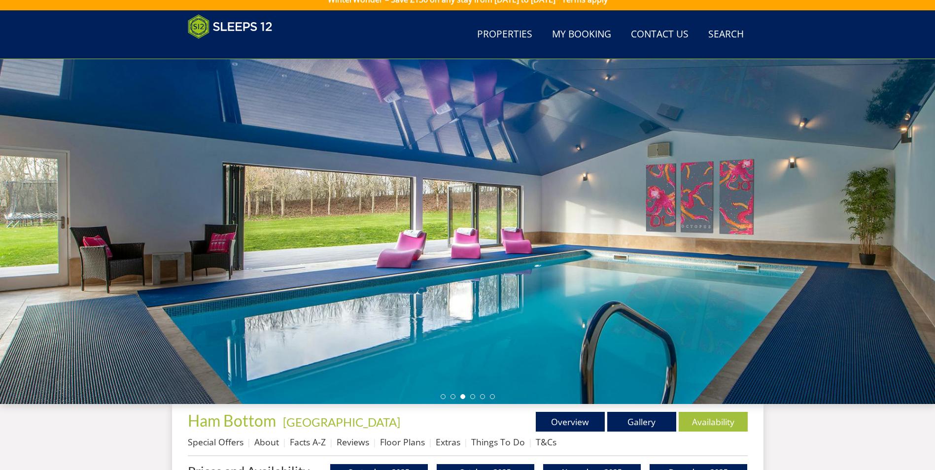
scroll to position [10, 0]
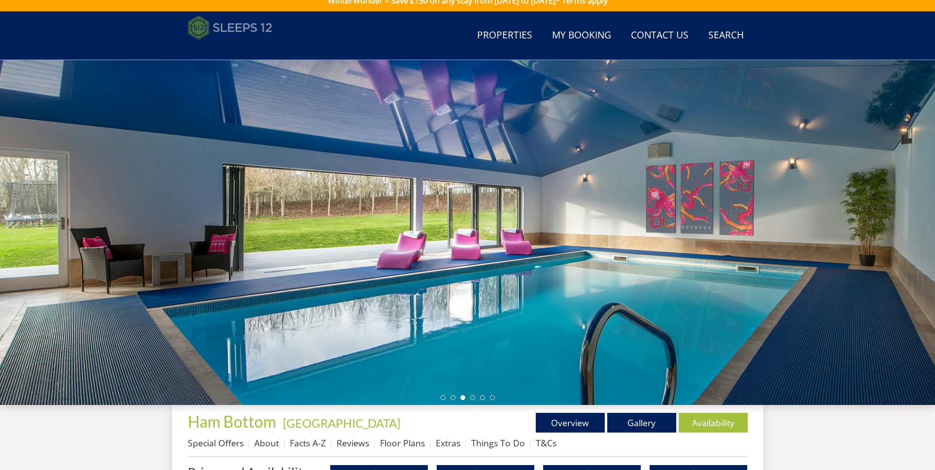
click at [244, 30] on img at bounding box center [230, 27] width 85 height 25
